Goal: Navigation & Orientation: Find specific page/section

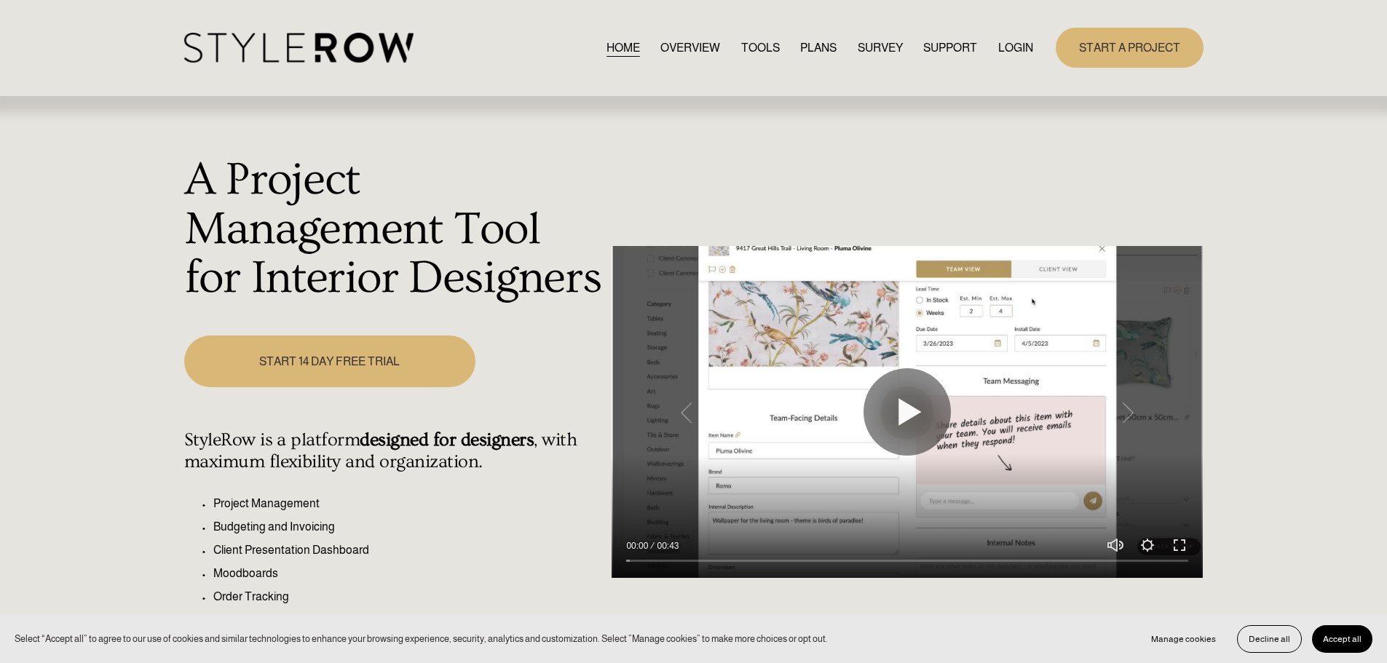
click at [1016, 41] on link "LOGIN" at bounding box center [1015, 48] width 35 height 20
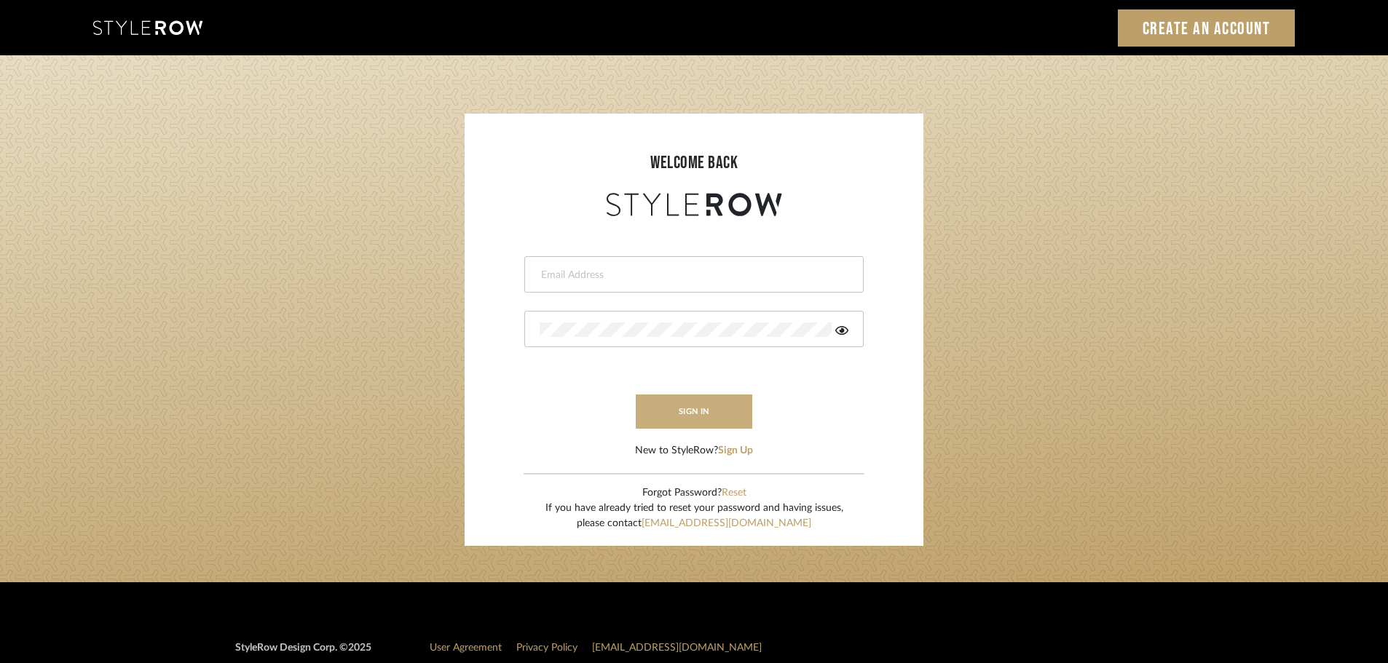
type input "carrie@tresbelleinteriors.com"
click at [705, 413] on button "sign in" at bounding box center [694, 412] width 117 height 34
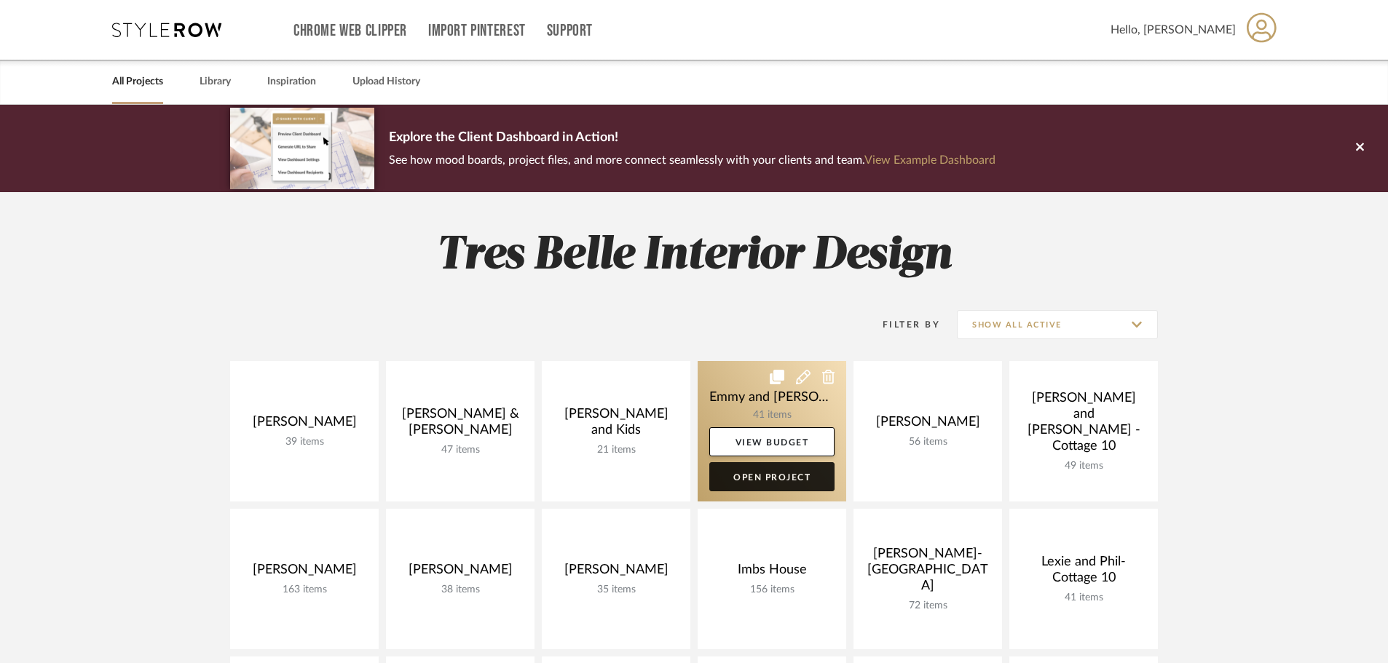
click at [783, 473] on link "Open Project" at bounding box center [771, 476] width 125 height 29
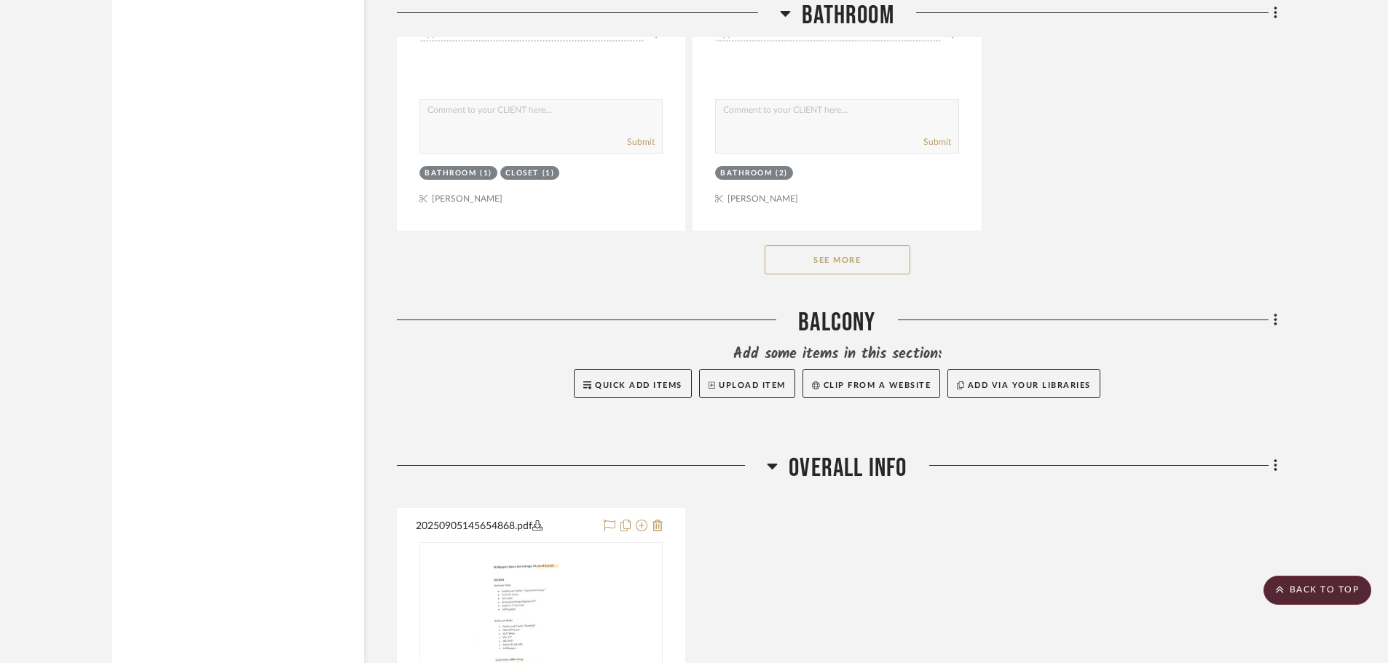
scroll to position [5679, 0]
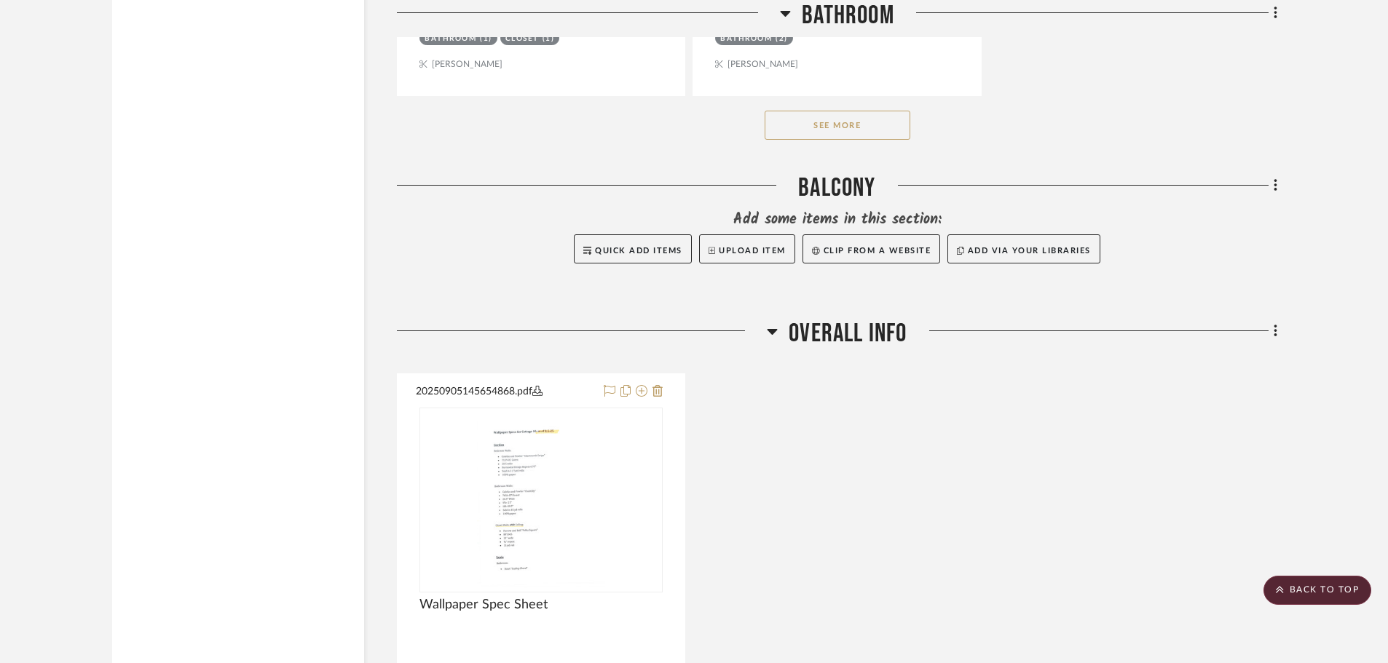
click at [872, 127] on button "See More" at bounding box center [838, 125] width 146 height 29
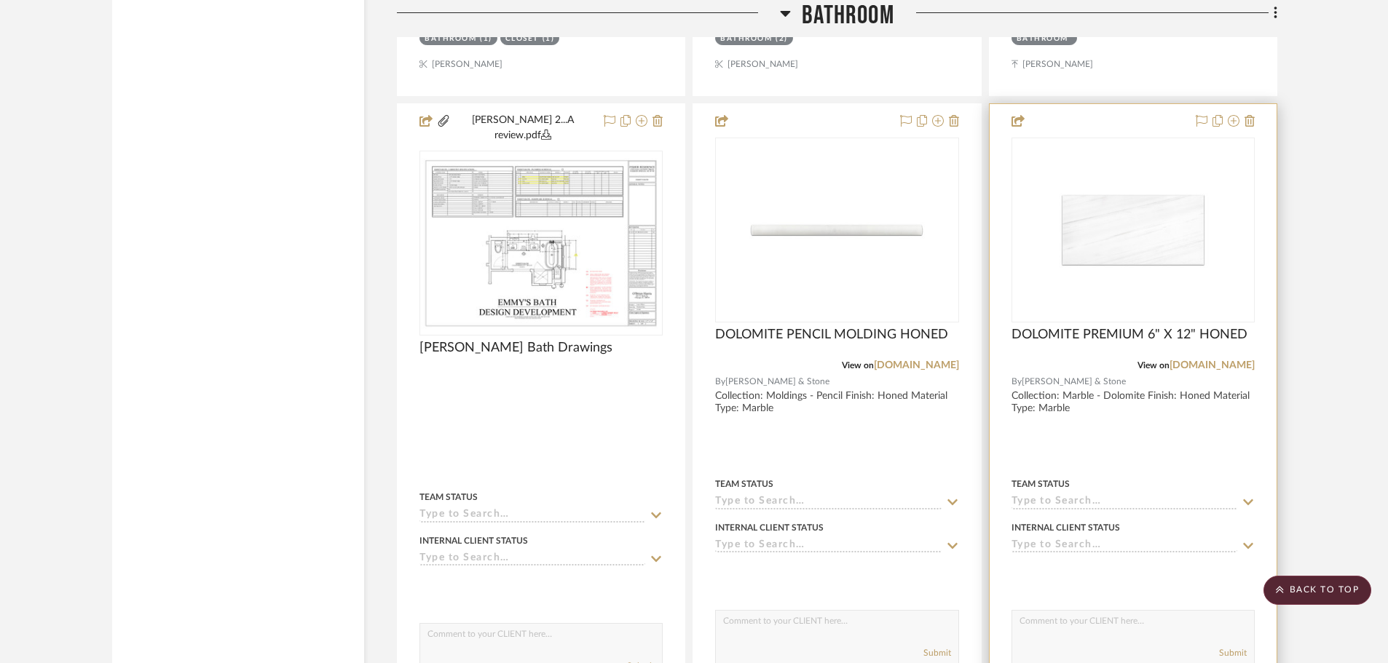
click at [1225, 215] on div "0" at bounding box center [1133, 229] width 242 height 183
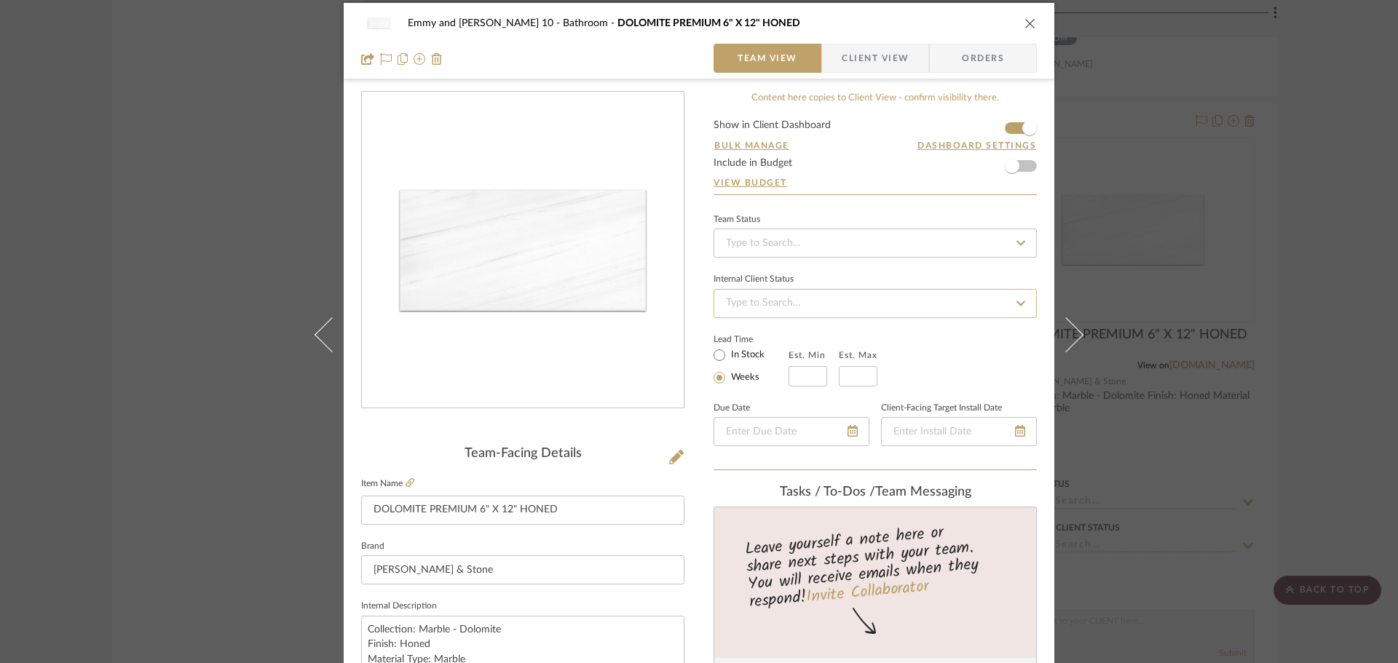
scroll to position [0, 0]
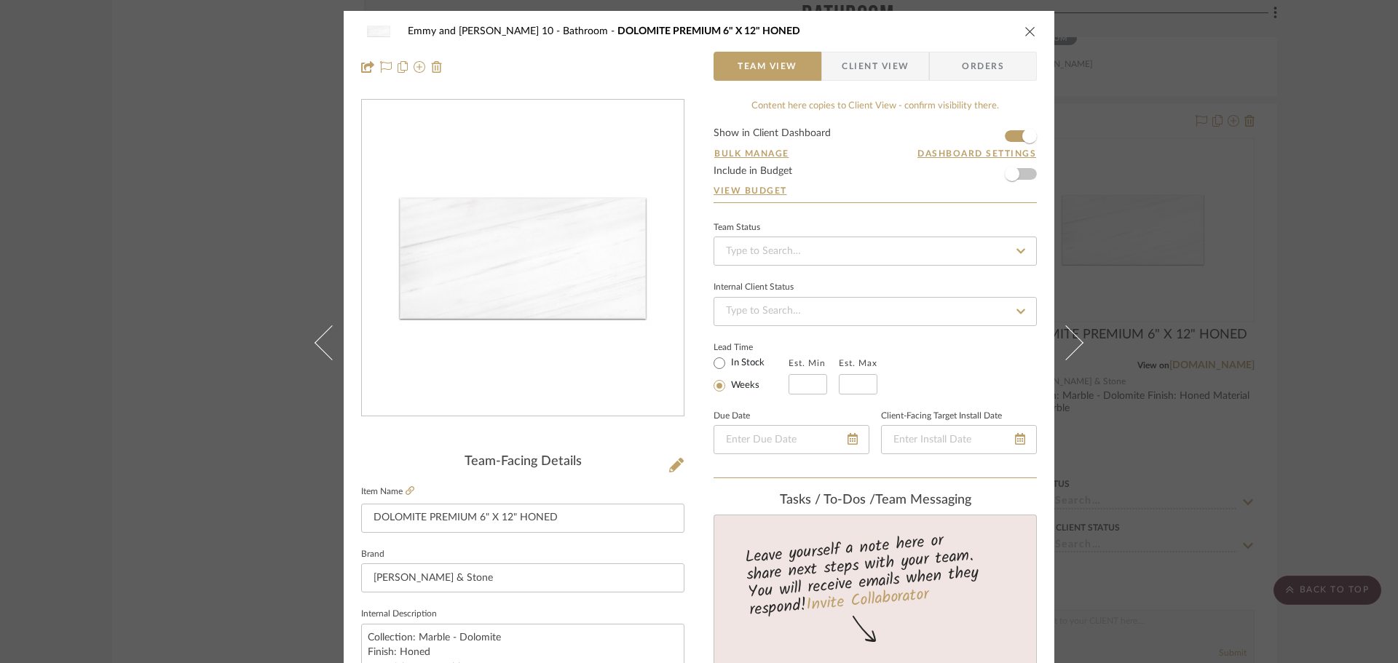
click at [1024, 26] on icon "close" at bounding box center [1030, 31] width 12 height 12
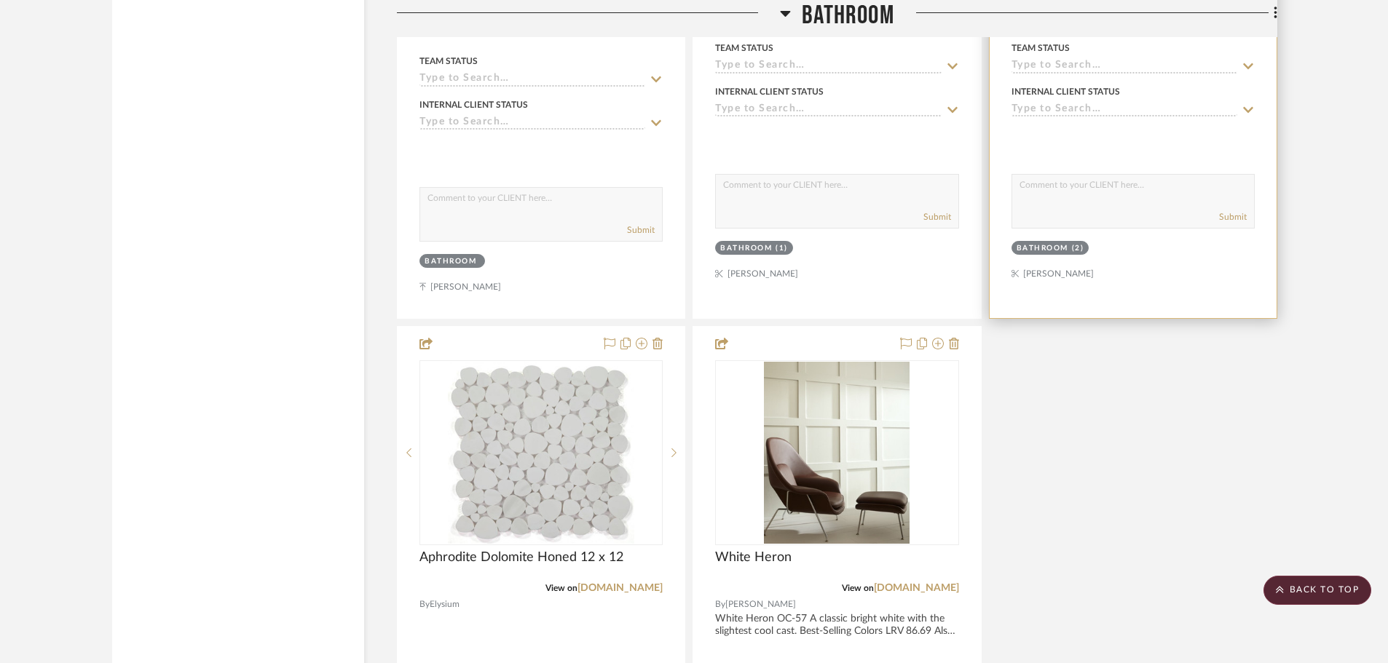
scroll to position [6116, 0]
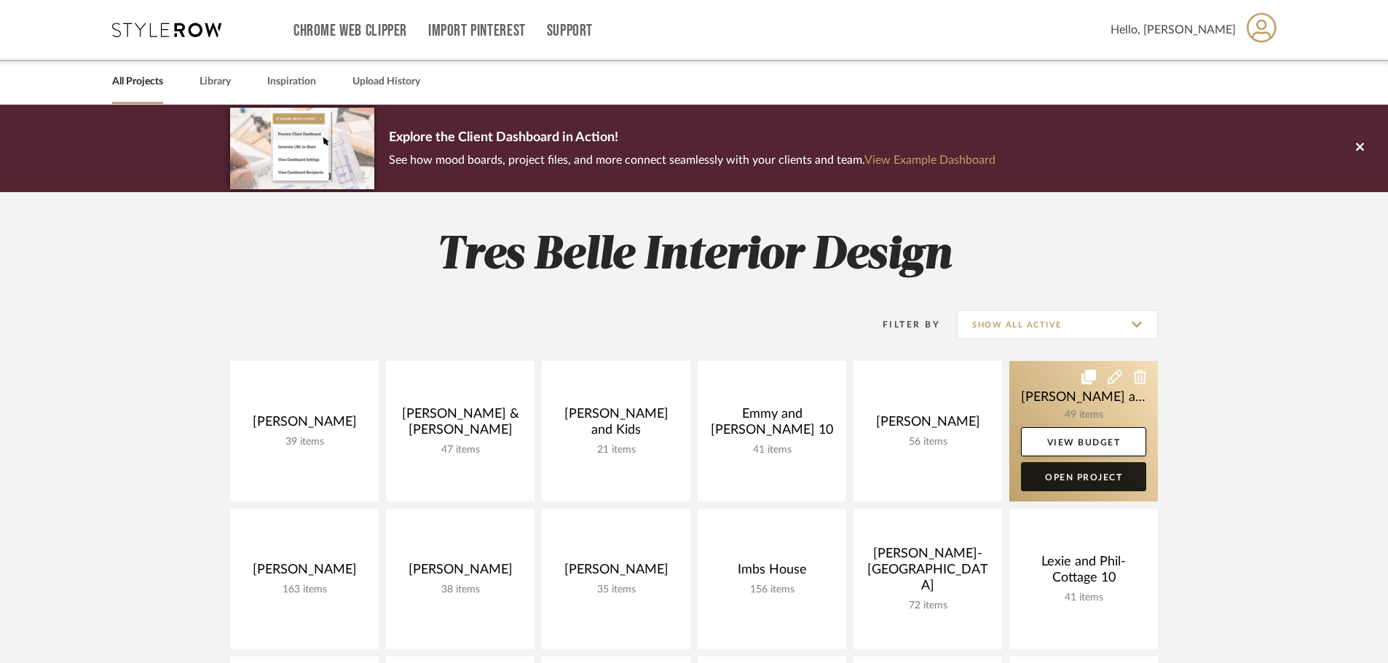
click at [1100, 475] on link "Open Project" at bounding box center [1083, 476] width 125 height 29
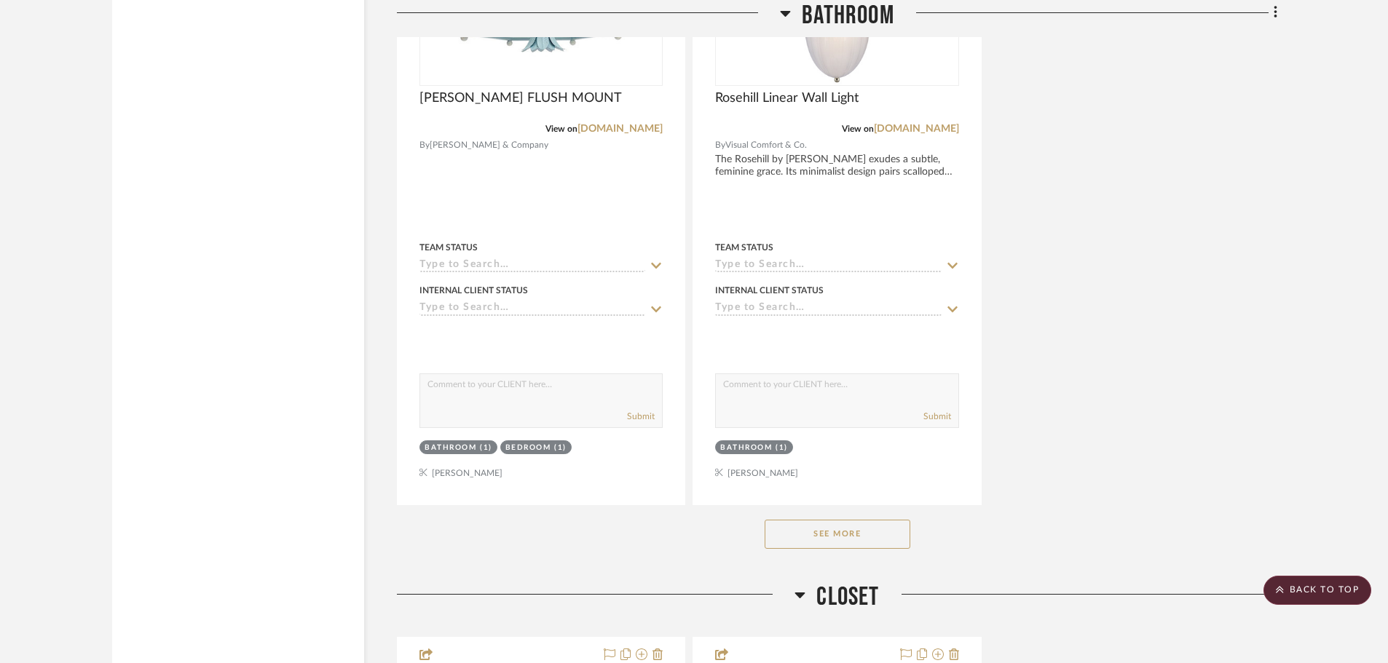
scroll to position [3820, 0]
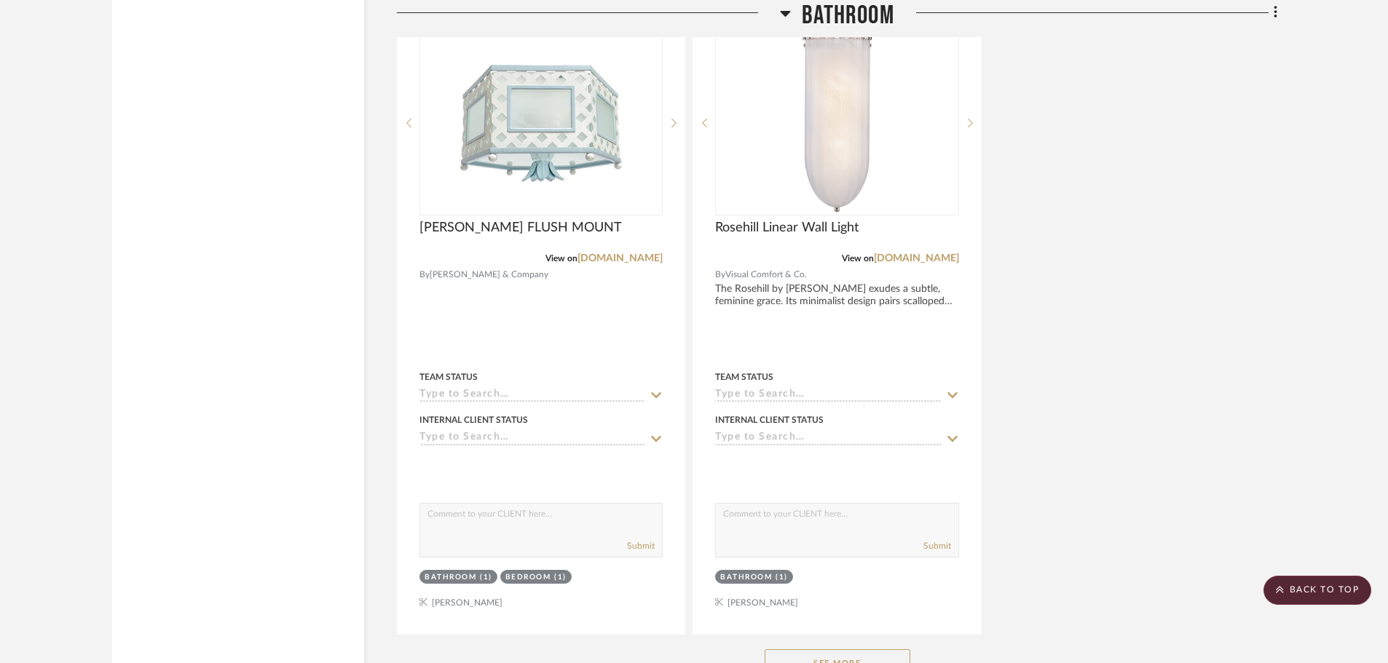
click at [874, 649] on button "See More" at bounding box center [838, 663] width 146 height 29
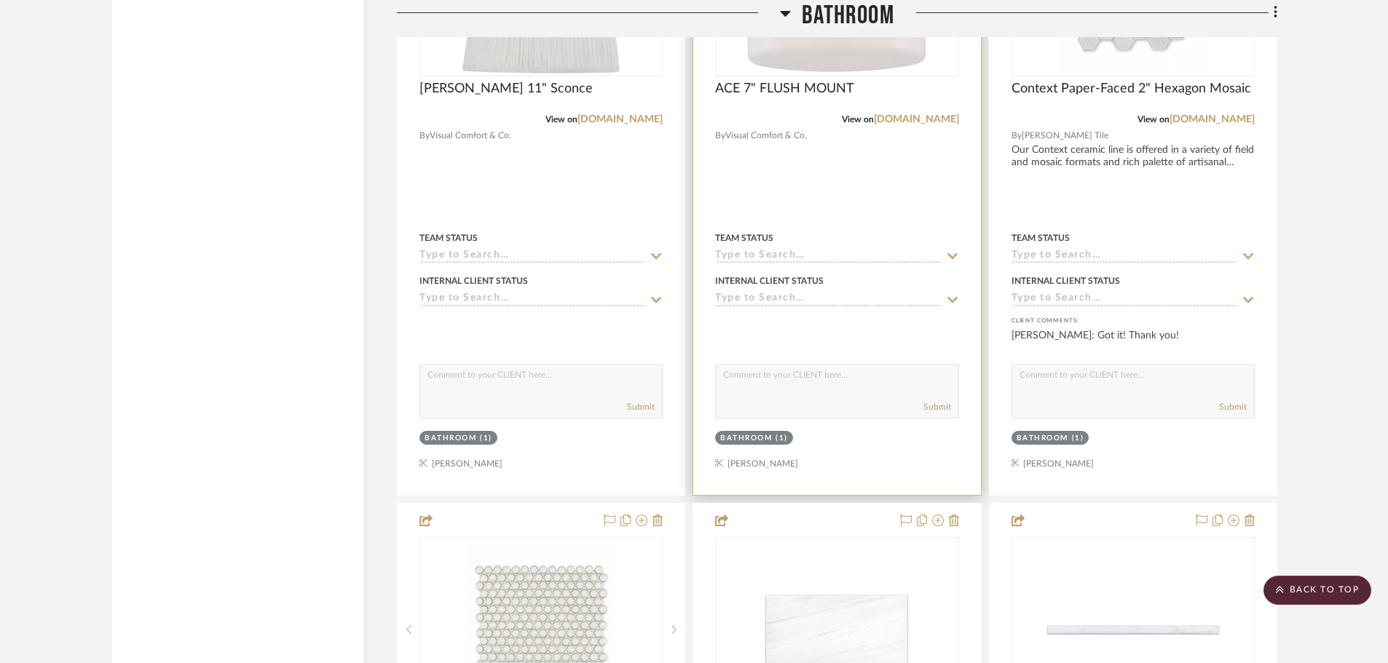
scroll to position [4548, 0]
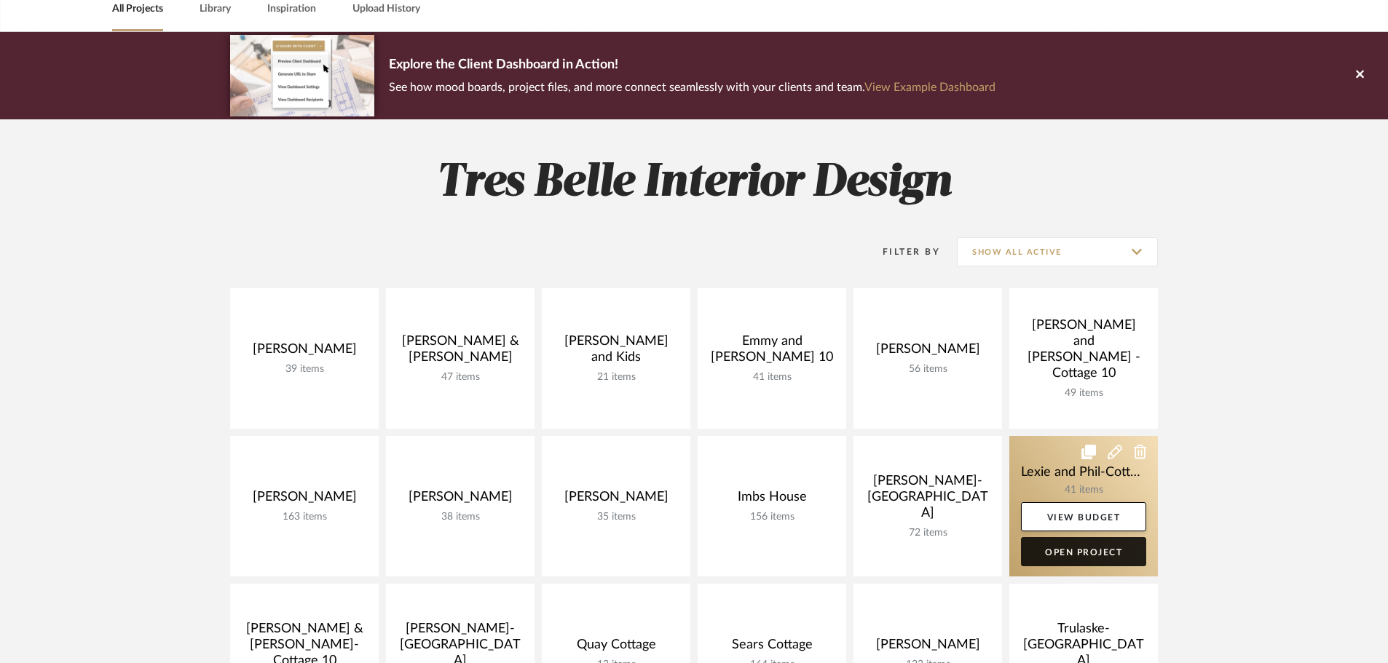
click at [1096, 542] on link "Open Project" at bounding box center [1083, 551] width 125 height 29
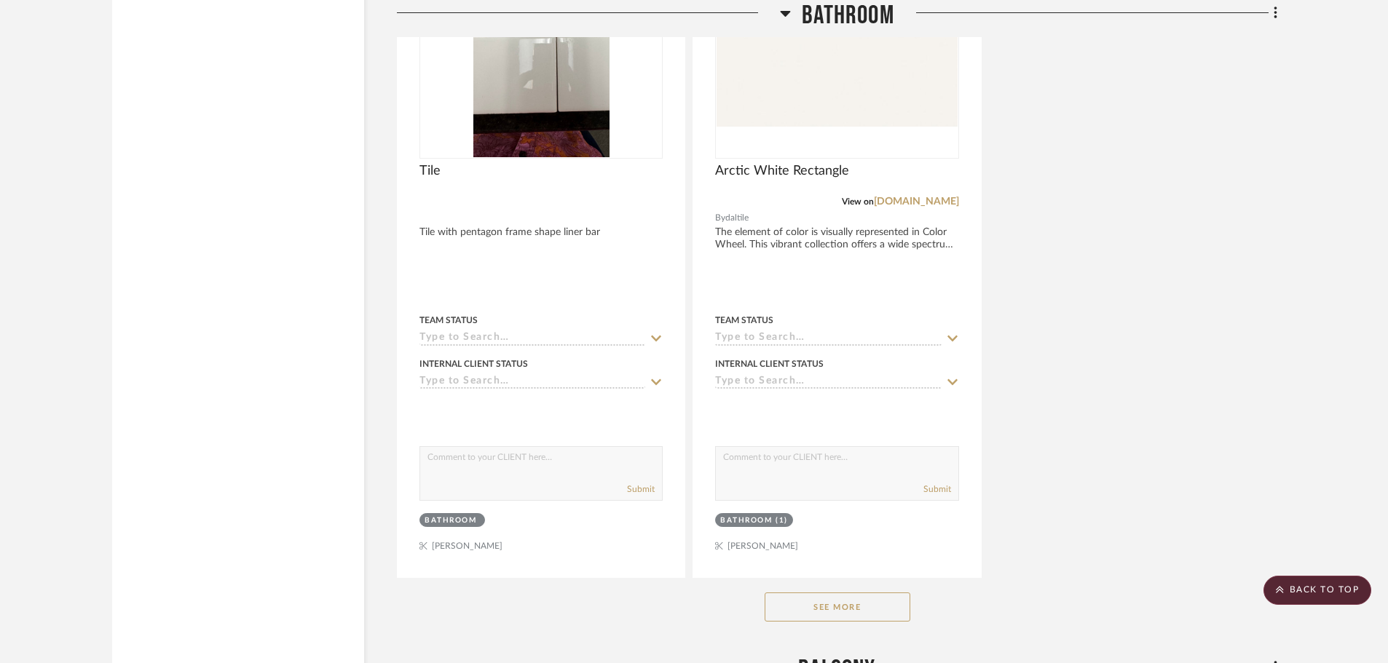
scroll to position [5315, 0]
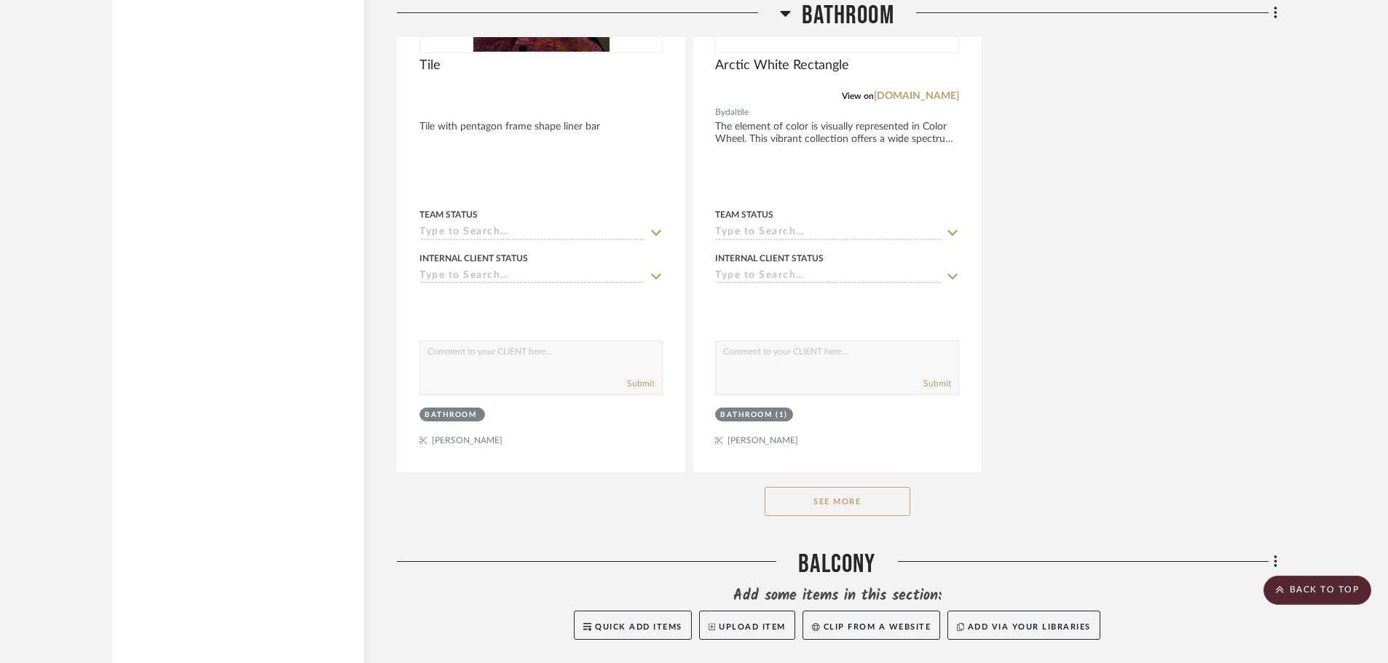
click at [888, 487] on button "See More" at bounding box center [838, 501] width 146 height 29
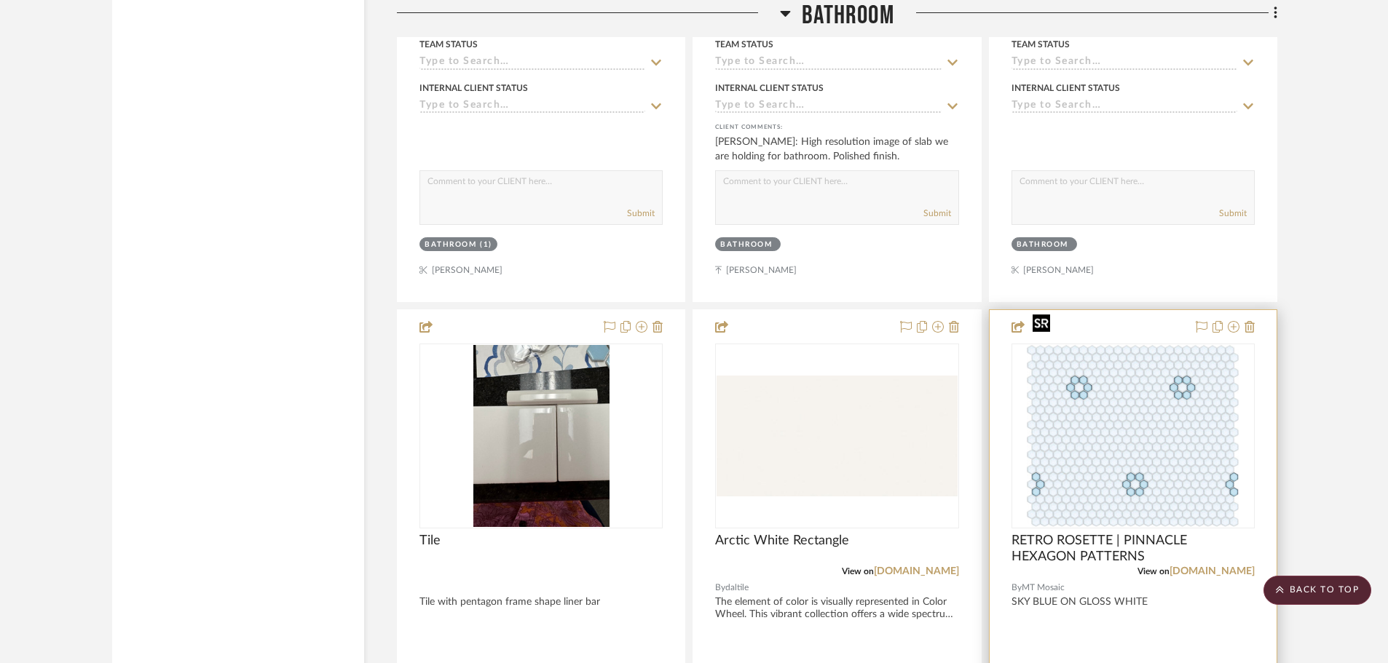
scroll to position [5058, 0]
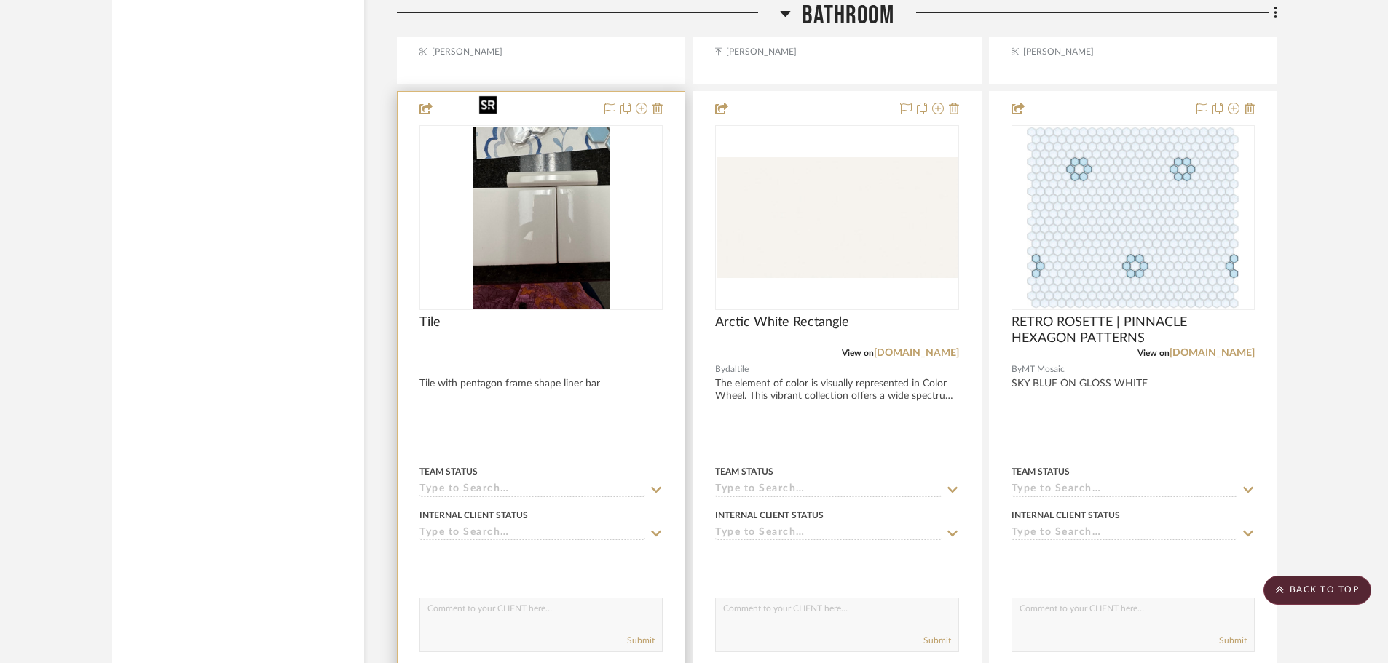
click at [564, 228] on img "0" at bounding box center [541, 218] width 136 height 182
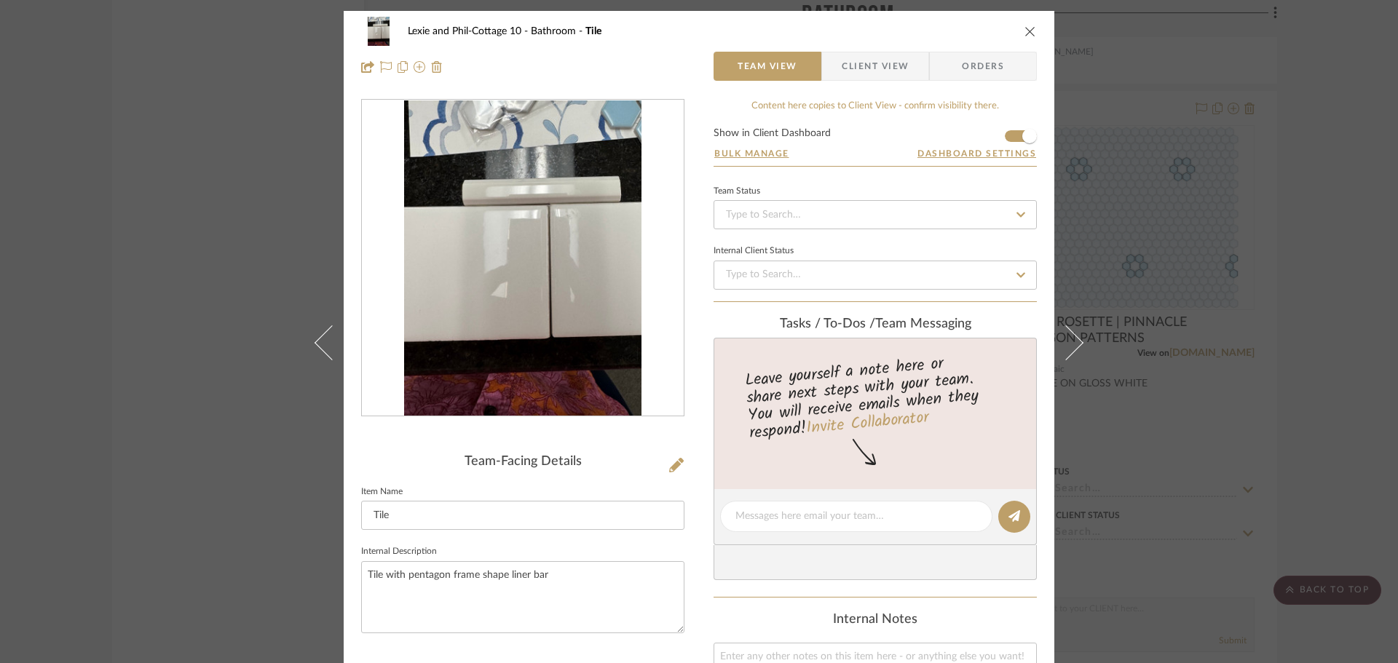
click at [1027, 31] on icon "close" at bounding box center [1030, 31] width 12 height 12
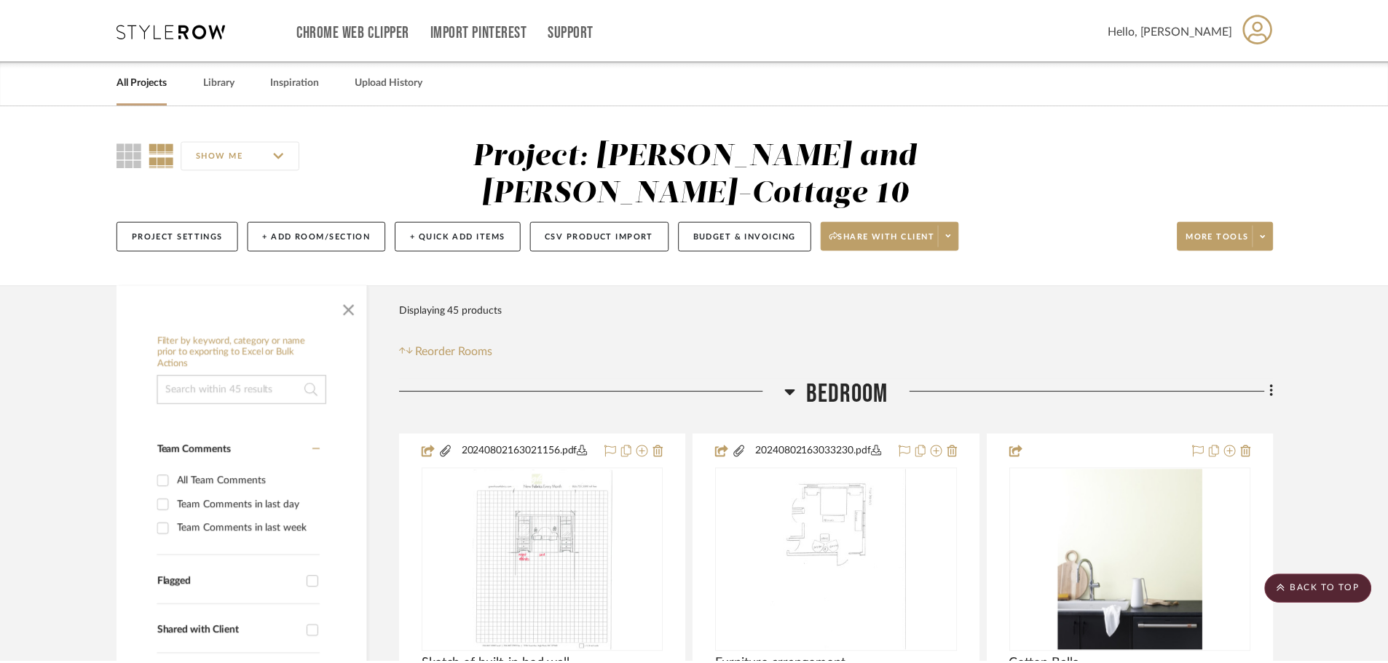
scroll to position [5058, 0]
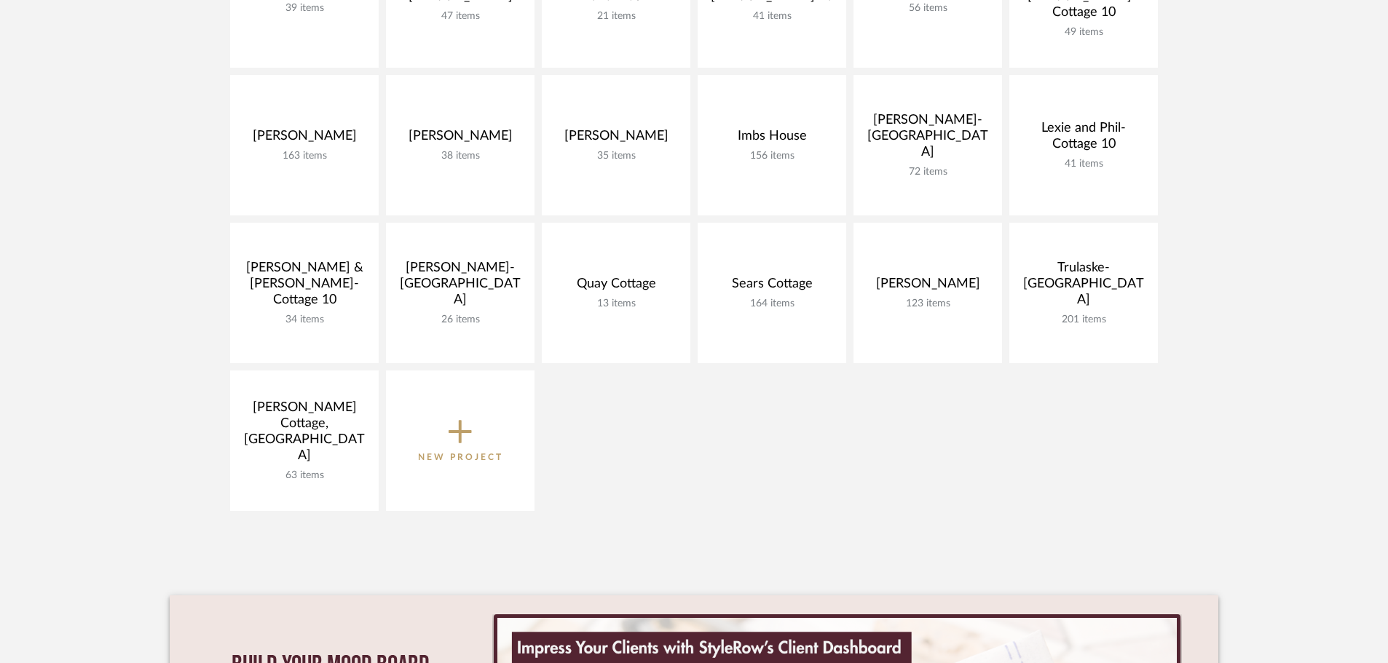
scroll to position [437, 0]
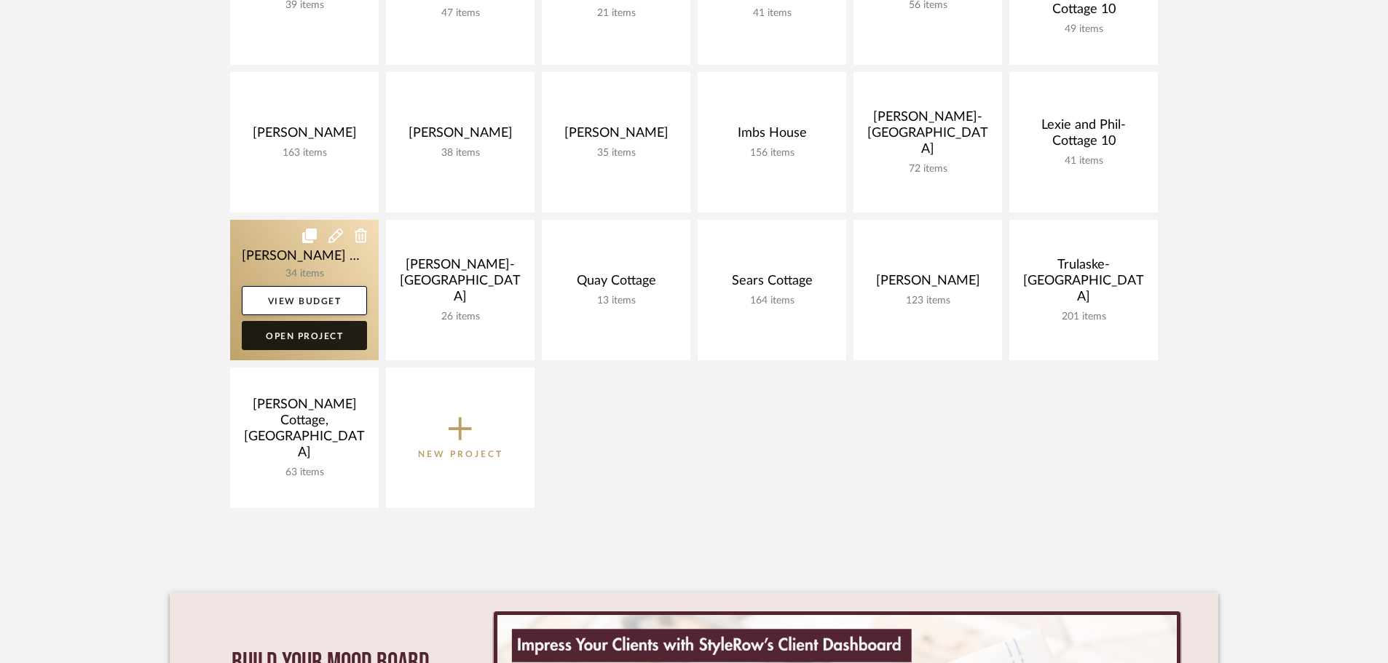
click at [332, 336] on link "Open Project" at bounding box center [304, 335] width 125 height 29
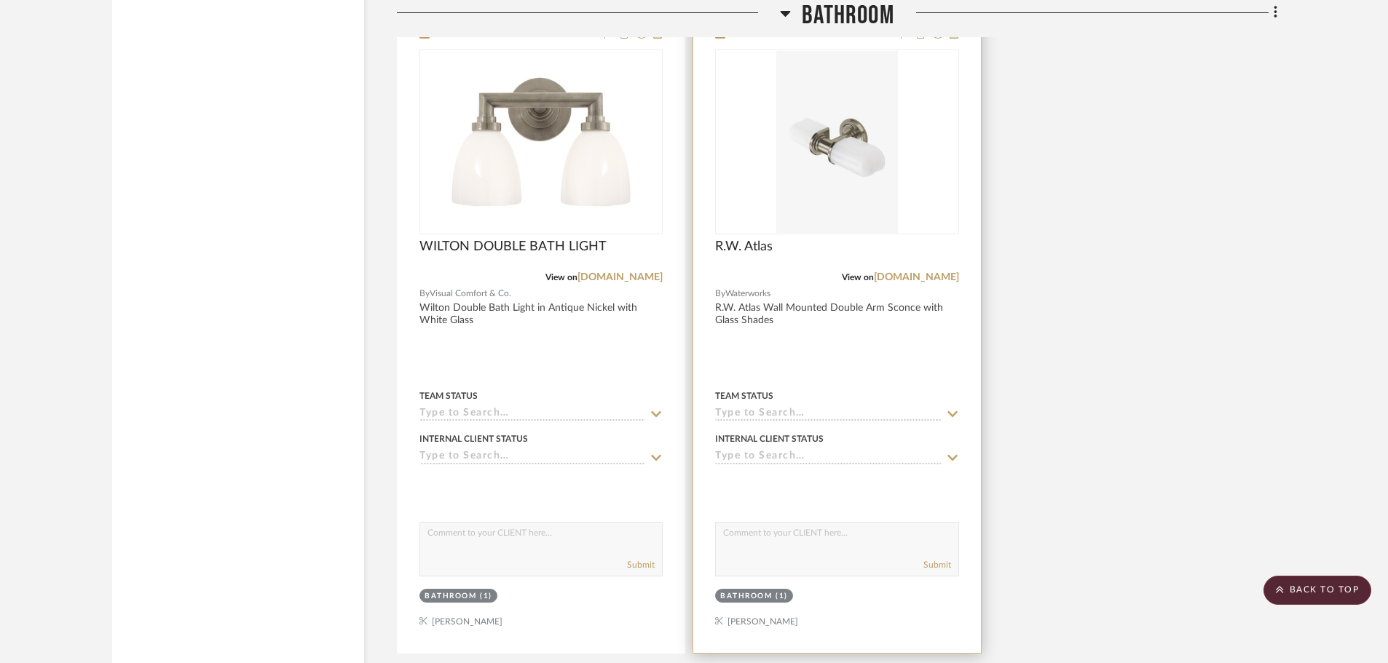
scroll to position [4078, 0]
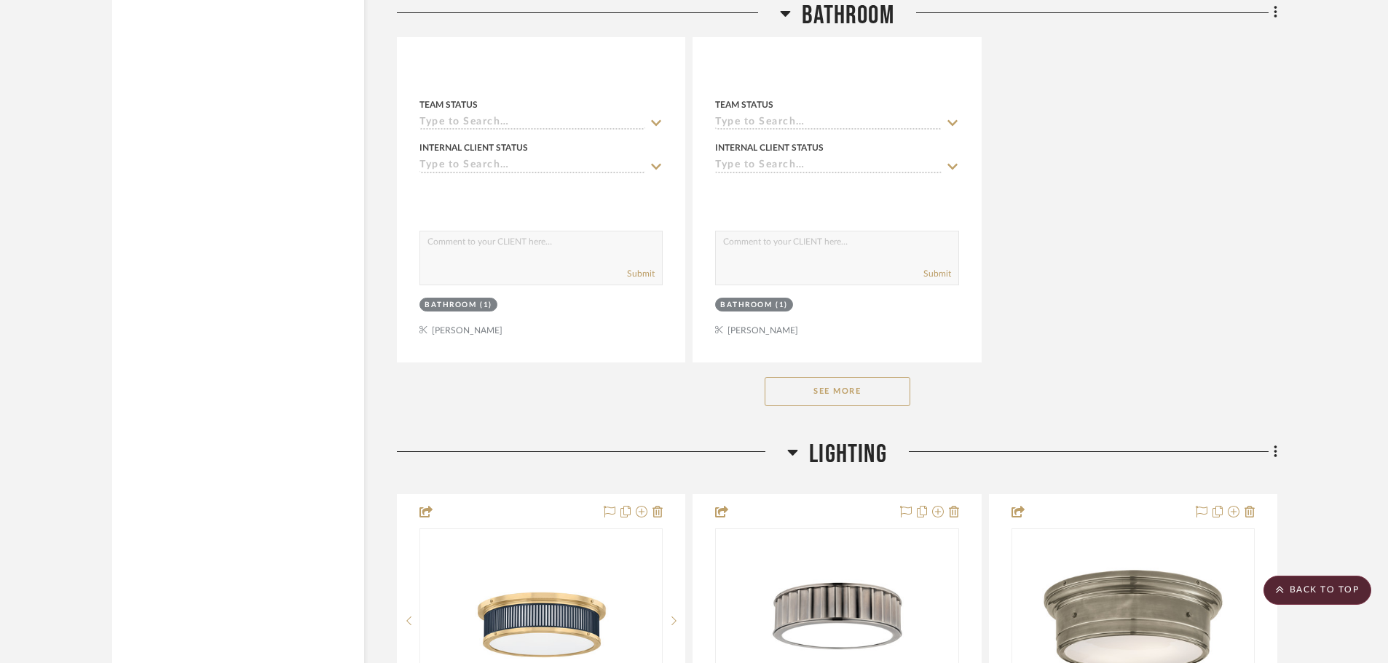
click at [885, 377] on button "See More" at bounding box center [838, 391] width 146 height 29
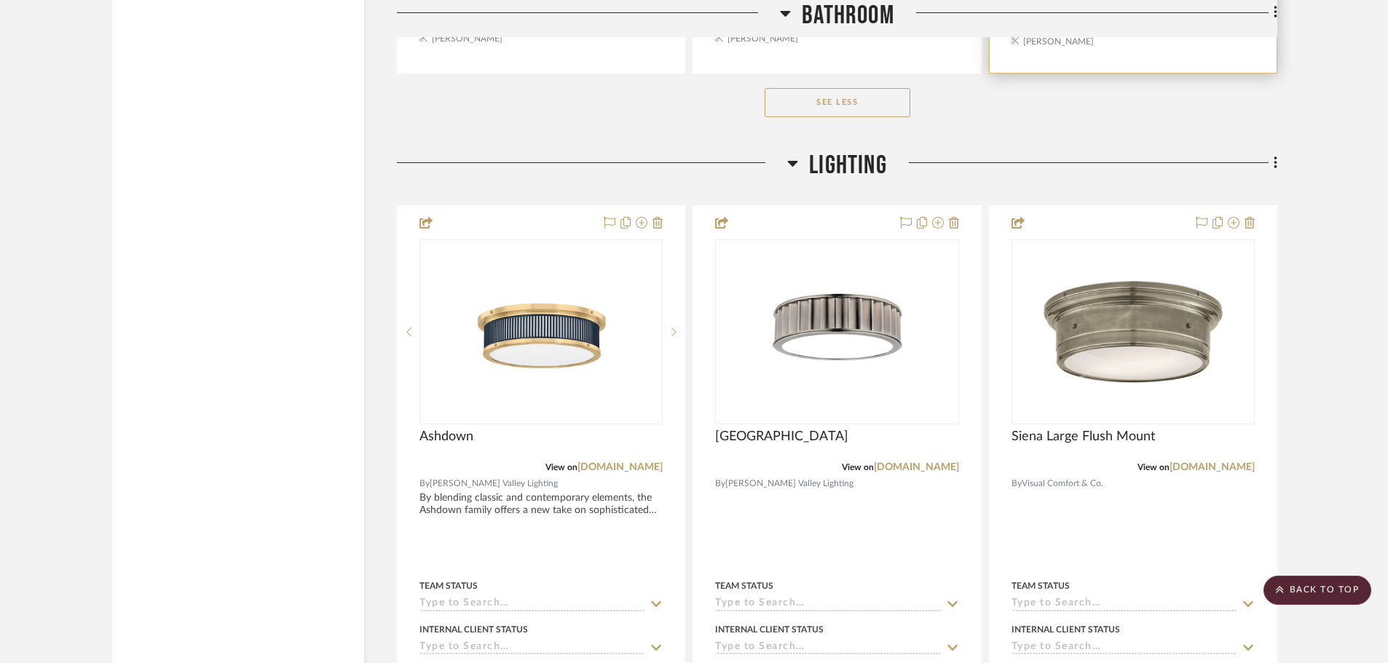
scroll to position [6408, 0]
